Goal: Transaction & Acquisition: Purchase product/service

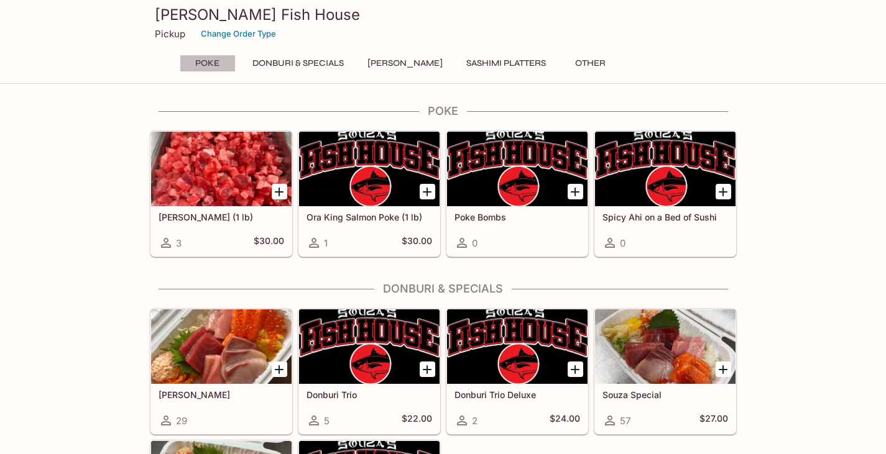
click at [209, 66] on button "Poke" at bounding box center [208, 63] width 56 height 17
click at [99, 150] on div "Poke Ahi Poke (1 lb) 3 $30.00 [PERSON_NAME] Salmon Poke (1 lb) 1 $30.00 Poke Bo…" at bounding box center [443, 404] width 886 height 600
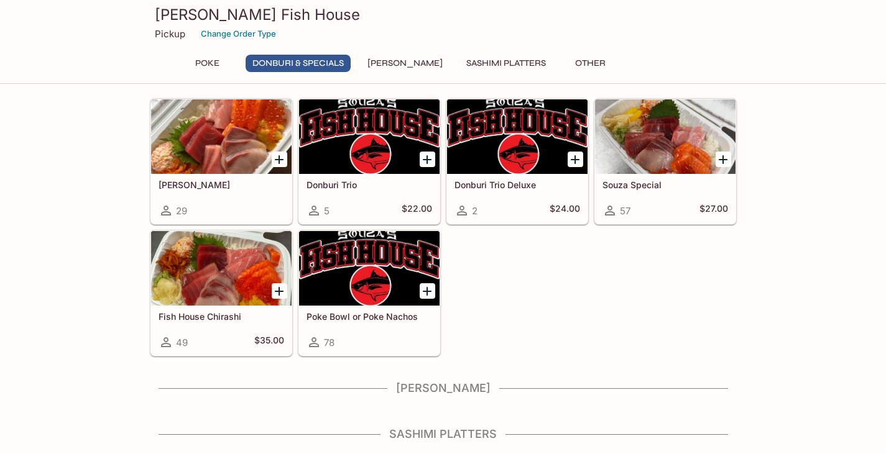
scroll to position [188, 0]
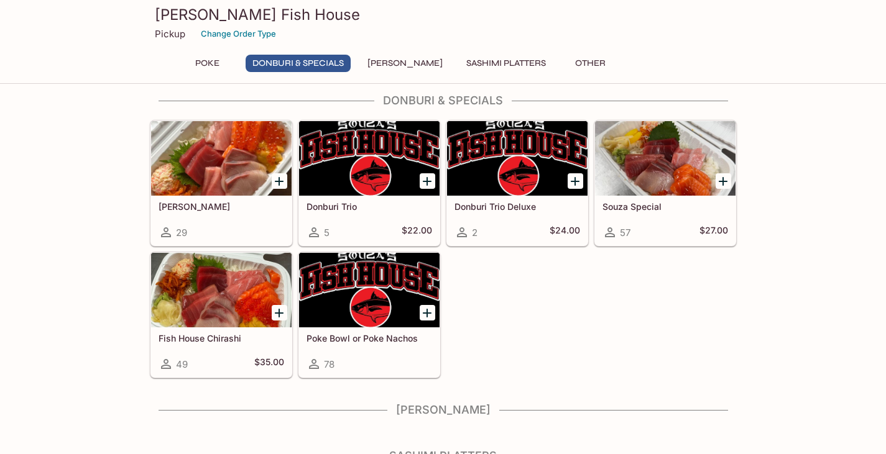
click at [384, 309] on div at bounding box center [369, 290] width 140 height 75
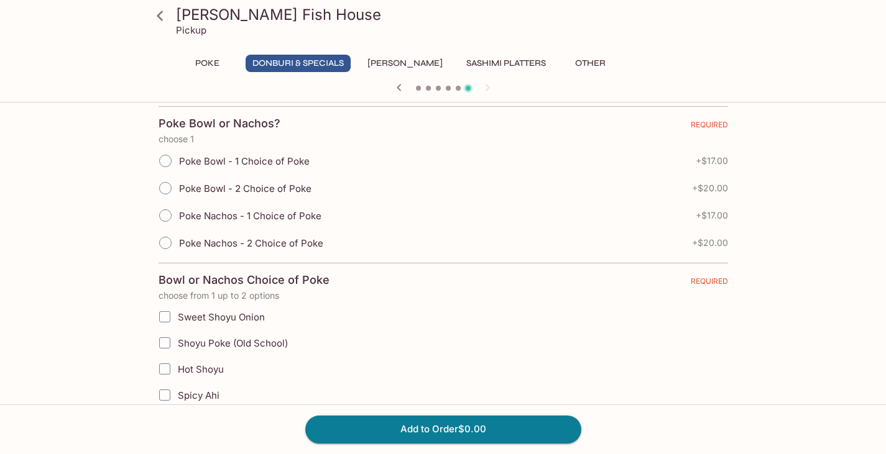
scroll to position [186, 0]
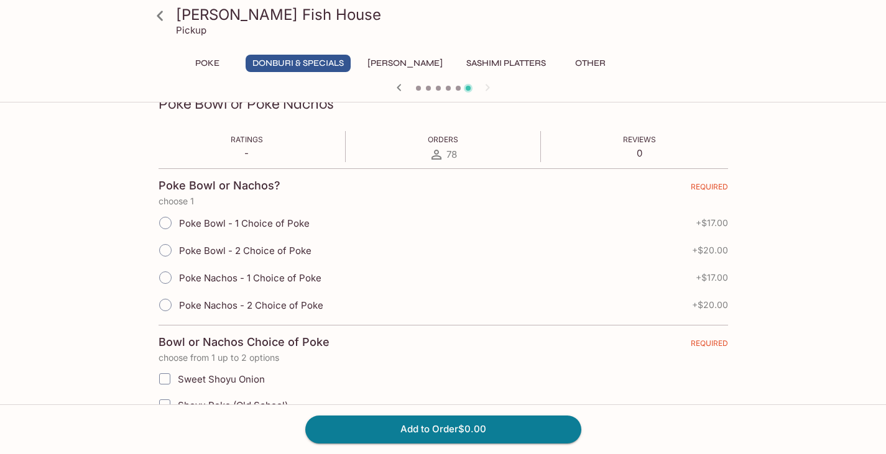
click at [169, 252] on input "Poke Bowl - 2 Choice of Poke" at bounding box center [165, 250] width 26 height 26
radio input "true"
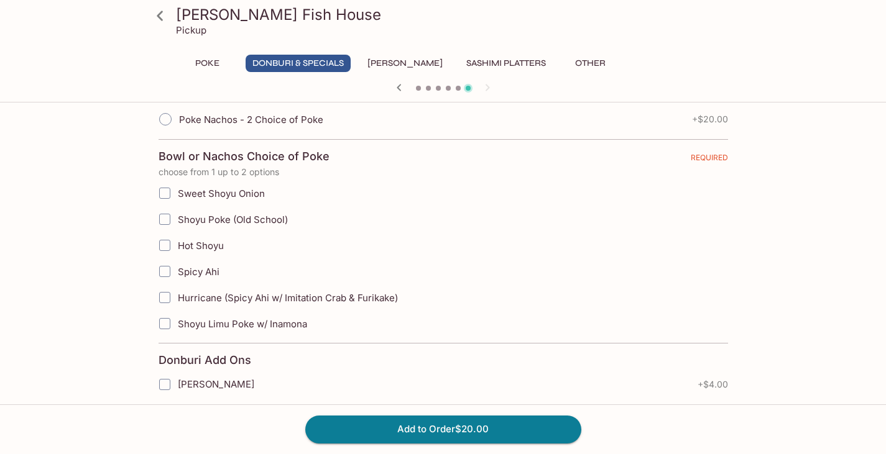
scroll to position [373, 0]
click at [170, 296] on input "Hurricane (Spicy Ahi w/ Imitation Crab & Furikake)" at bounding box center [164, 297] width 25 height 25
checkbox input "true"
click at [167, 196] on input "Sweet Shoyu Onion" at bounding box center [164, 192] width 25 height 25
checkbox input "true"
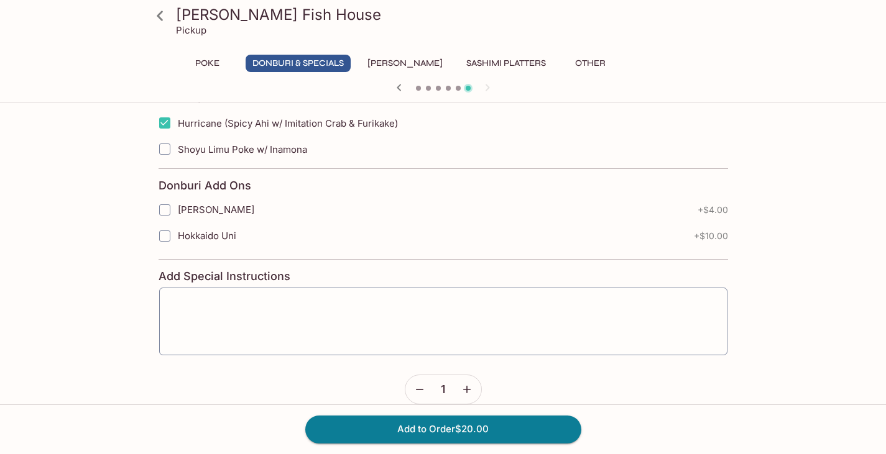
scroll to position [565, 0]
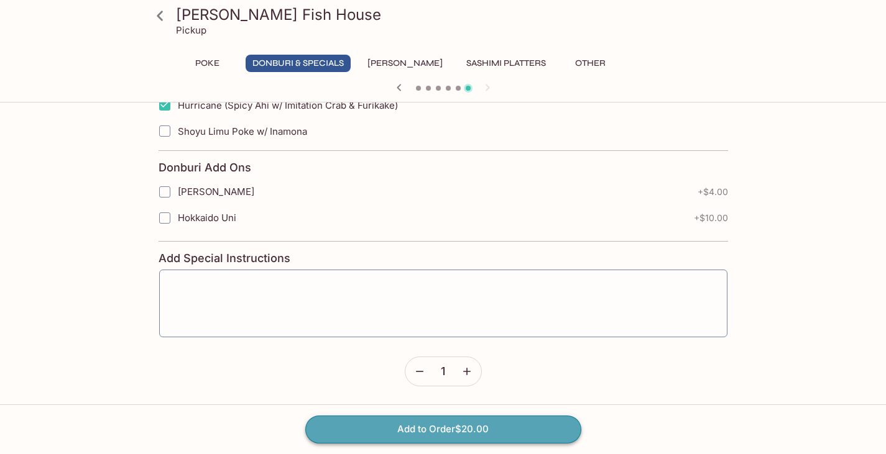
click at [369, 436] on button "Add to Order $20.00" at bounding box center [443, 429] width 276 height 27
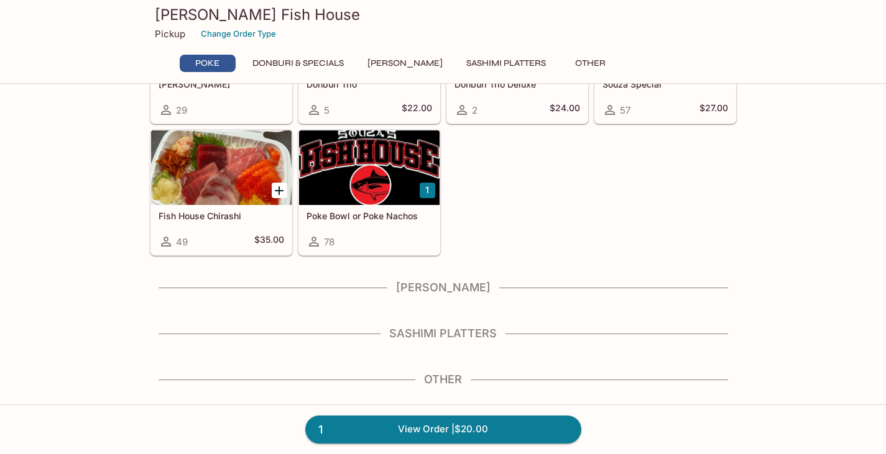
scroll to position [313, 0]
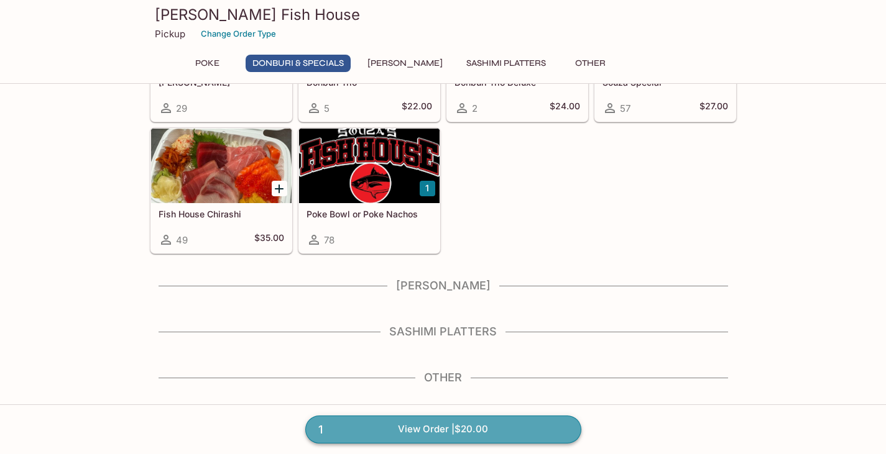
click at [421, 432] on link "1 View Order | $20.00" at bounding box center [443, 429] width 276 height 27
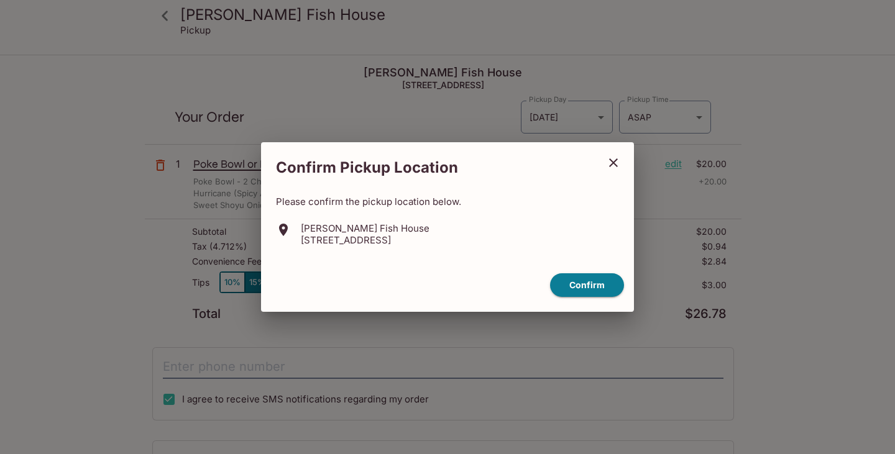
drag, startPoint x: 404, startPoint y: 241, endPoint x: 476, endPoint y: 239, distance: 72.1
click at [430, 239] on p "[STREET_ADDRESS]" at bounding box center [365, 240] width 129 height 12
click at [563, 282] on button "Confirm" at bounding box center [587, 286] width 74 height 24
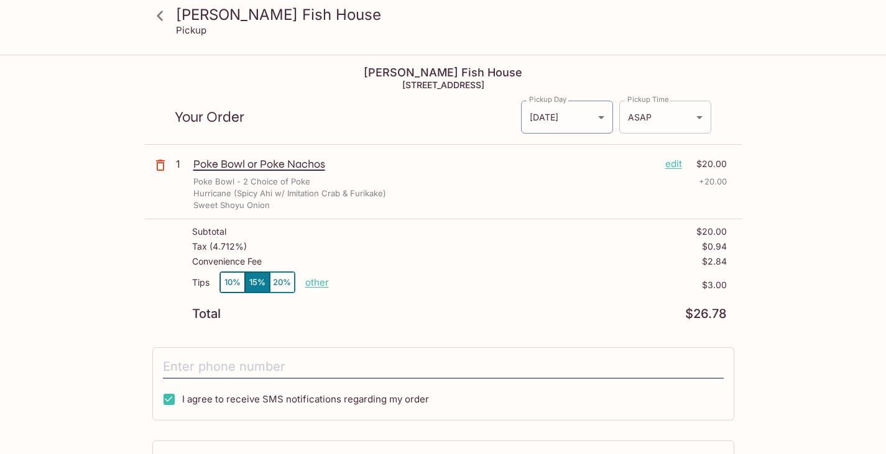
click at [658, 125] on body "[PERSON_NAME] Fish House Pickup [PERSON_NAME] Fish House [STREET_ADDRESS] Your …" at bounding box center [443, 283] width 886 height 454
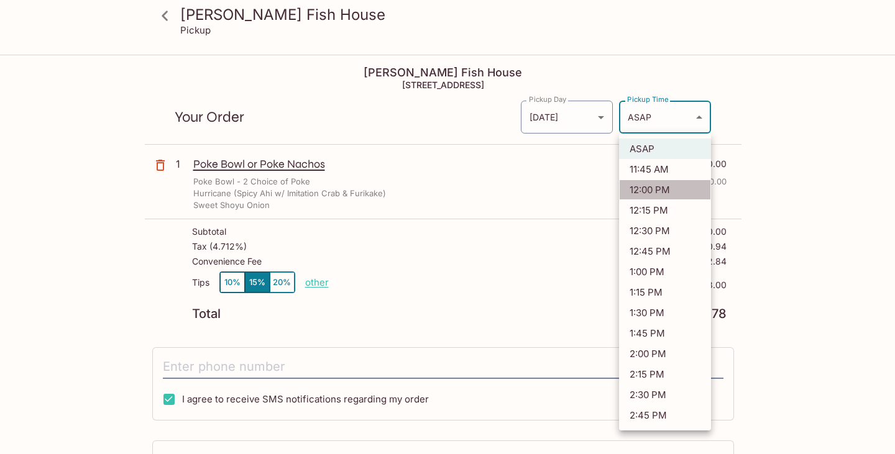
click at [655, 192] on li "12:00 PM" at bounding box center [665, 190] width 92 height 21
type input "[DATE]T22:00:01.000000Z"
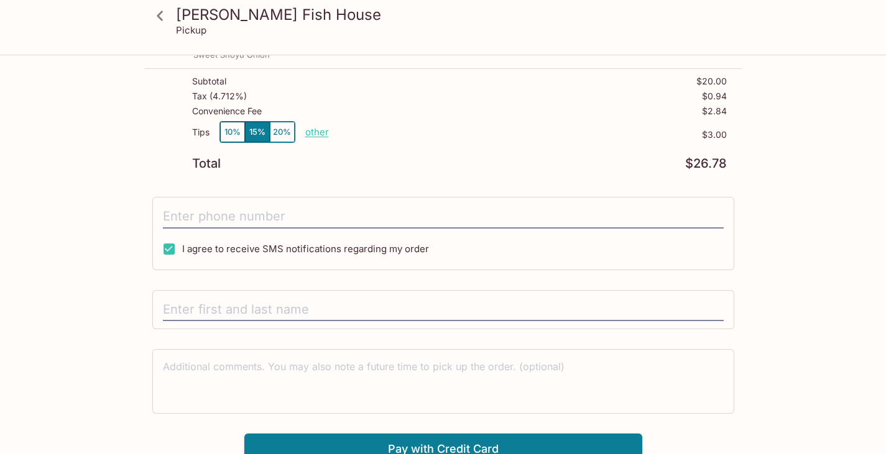
scroll to position [161, 0]
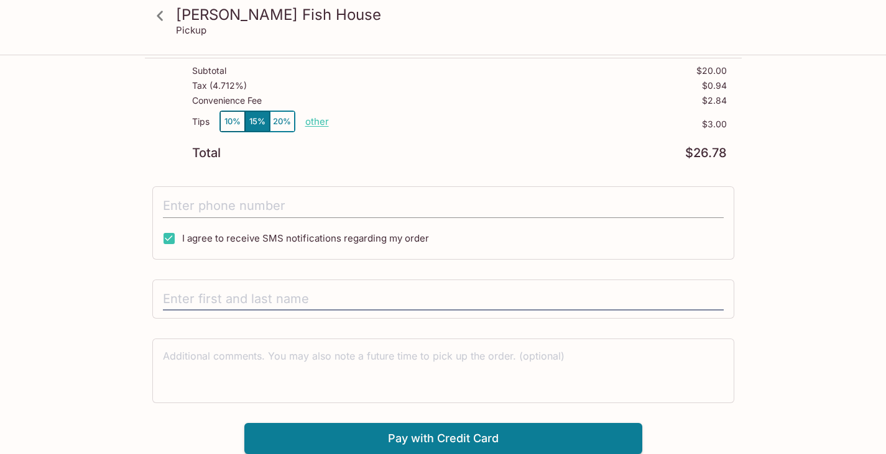
click at [196, 203] on input "tel" at bounding box center [443, 207] width 561 height 24
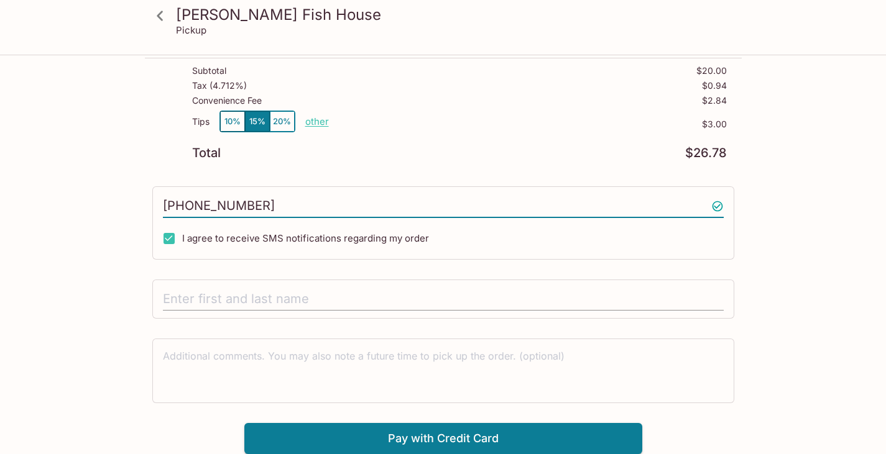
type input "[PHONE_NUMBER]"
click at [277, 298] on input "text" at bounding box center [443, 300] width 561 height 24
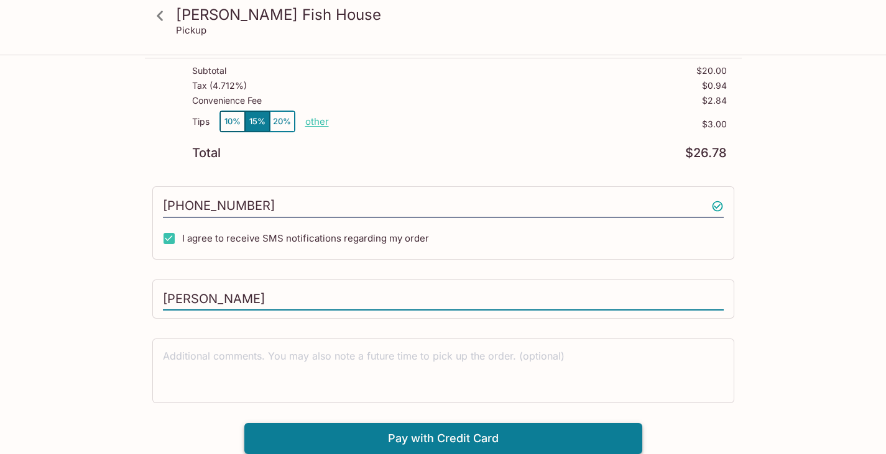
type input "[PERSON_NAME]"
click at [453, 435] on button "Pay with Credit Card" at bounding box center [443, 438] width 398 height 31
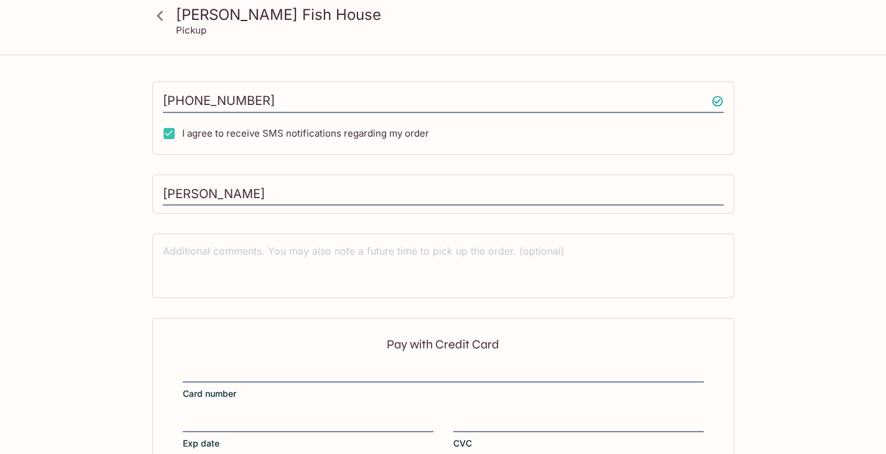
scroll to position [347, 0]
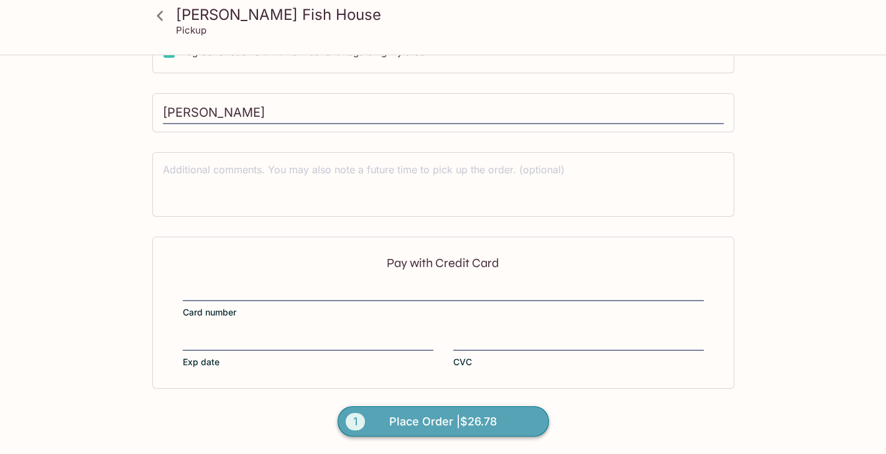
click at [460, 424] on span "Place Order | $26.78" at bounding box center [443, 422] width 108 height 20
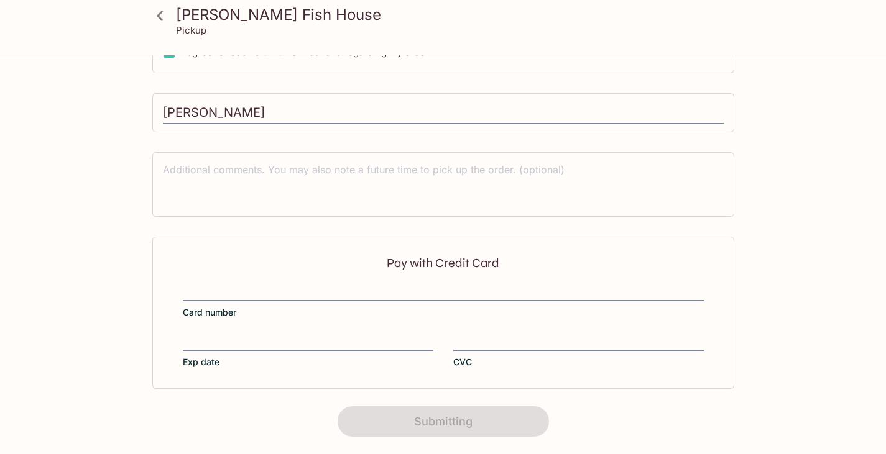
scroll to position [268, 0]
